Goal: Information Seeking & Learning: Check status

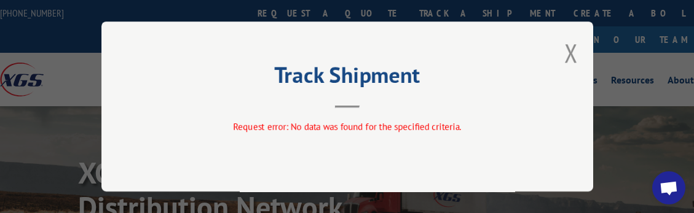
drag, startPoint x: 573, startPoint y: 52, endPoint x: 562, endPoint y: 52, distance: 11.1
click at [571, 52] on button "Close modal" at bounding box center [571, 53] width 14 height 33
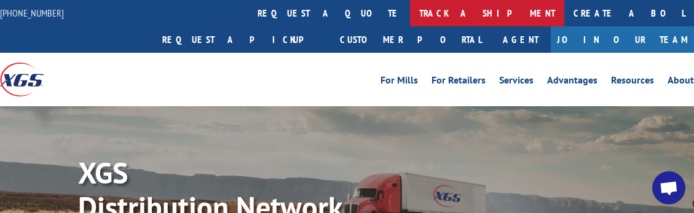
click at [410, 15] on link "track a shipment" at bounding box center [487, 13] width 154 height 26
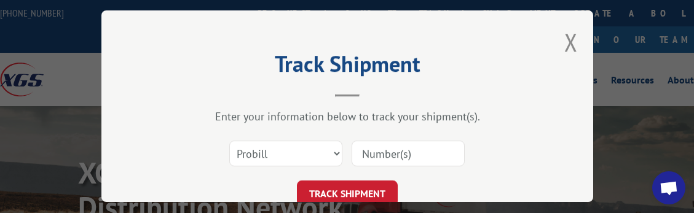
click at [385, 154] on input at bounding box center [407, 154] width 113 height 26
paste input "17688469"
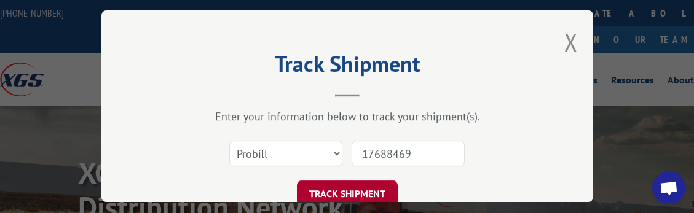
type input "17688469"
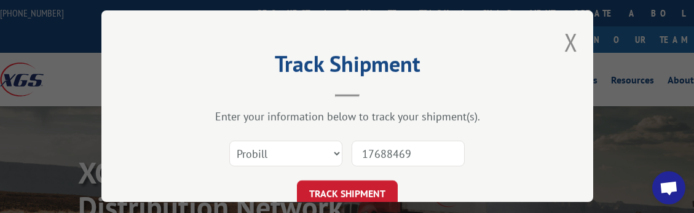
click at [359, 187] on button "TRACK SHIPMENT" at bounding box center [347, 194] width 101 height 26
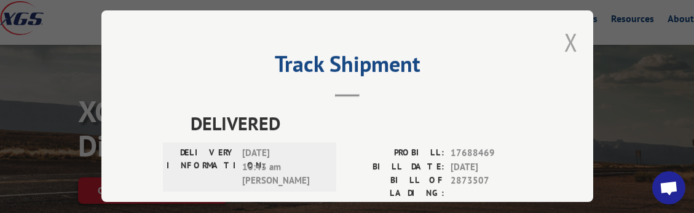
drag, startPoint x: 564, startPoint y: 32, endPoint x: 555, endPoint y: 34, distance: 9.4
click at [565, 33] on button "Close modal" at bounding box center [571, 42] width 14 height 33
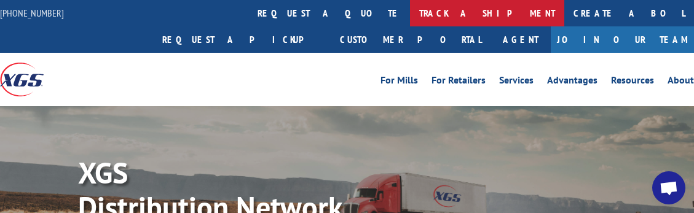
click at [410, 7] on link "track a shipment" at bounding box center [487, 13] width 154 height 26
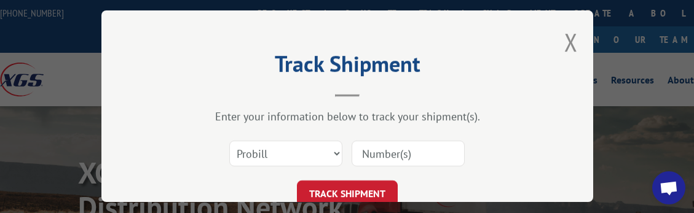
click at [397, 155] on input at bounding box center [407, 154] width 113 height 26
paste input "2873507"
type input "2873507A"
click at [261, 151] on select "Select category... Probill BOL PO" at bounding box center [285, 154] width 113 height 26
select select "bol"
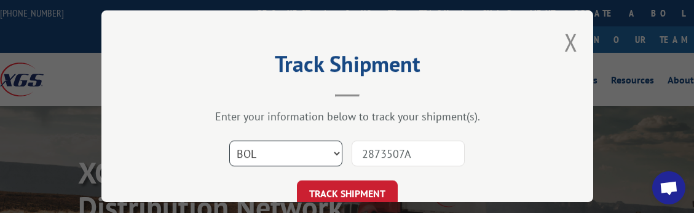
click at [229, 141] on select "Select category... Probill BOL PO" at bounding box center [285, 154] width 113 height 26
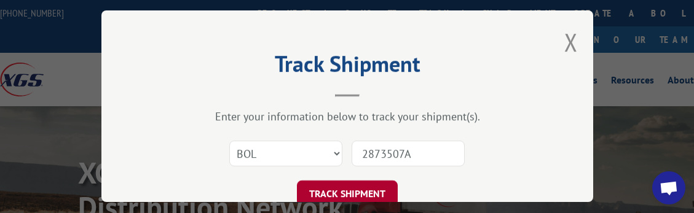
click at [321, 190] on button "TRACK SHIPMENT" at bounding box center [347, 194] width 101 height 26
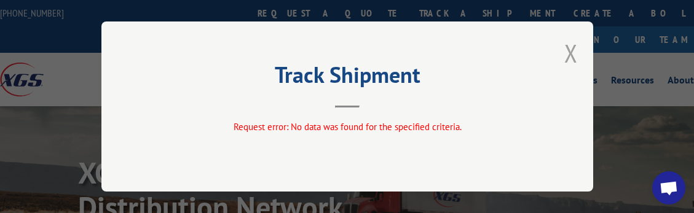
click at [569, 48] on button "Close modal" at bounding box center [571, 53] width 14 height 33
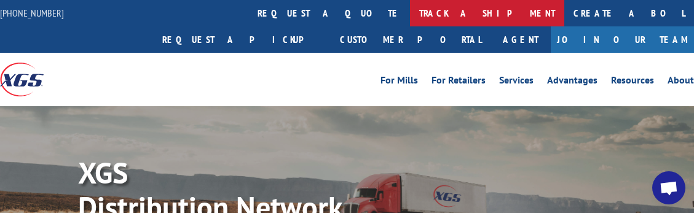
click at [410, 13] on link "track a shipment" at bounding box center [487, 13] width 154 height 26
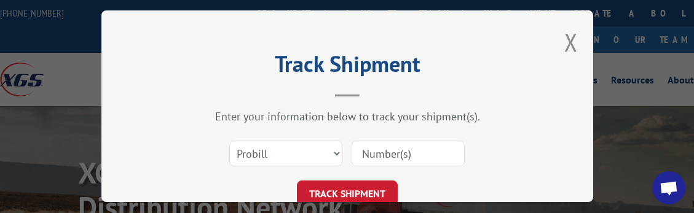
click at [383, 152] on input at bounding box center [407, 154] width 113 height 26
drag, startPoint x: 384, startPoint y: 149, endPoint x: 367, endPoint y: 150, distance: 17.2
click at [384, 149] on input "9" at bounding box center [407, 154] width 113 height 26
drag, startPoint x: 362, startPoint y: 149, endPoint x: 330, endPoint y: 151, distance: 32.0
click at [336, 152] on div "Select category... Probill BOL PO 9" at bounding box center [347, 153] width 369 height 41
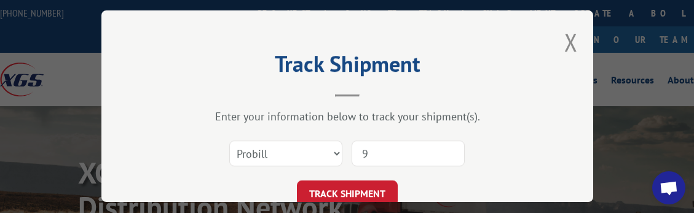
paste input "2873507"
type input "2873507"
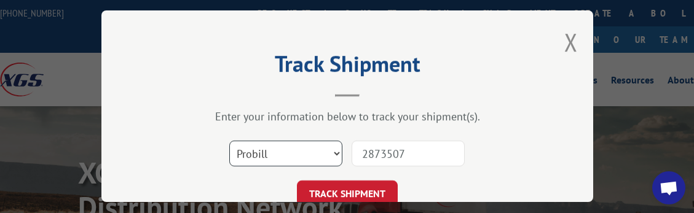
click at [305, 144] on select "Select category... Probill BOL PO" at bounding box center [285, 154] width 113 height 26
select select "bol"
click at [229, 141] on select "Select category... Probill BOL PO" at bounding box center [285, 154] width 113 height 26
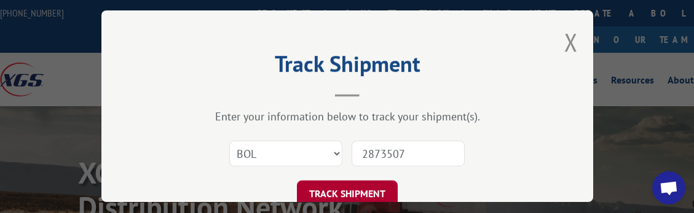
click at [314, 190] on button "TRACK SHIPMENT" at bounding box center [347, 194] width 101 height 26
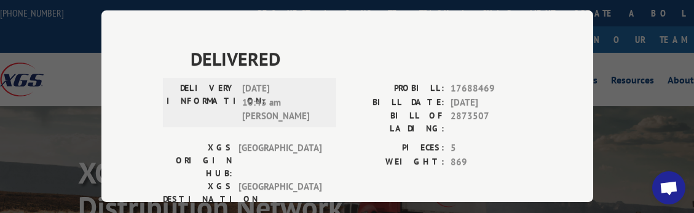
scroll to position [353, 0]
